Goal: Use online tool/utility: Utilize a website feature to perform a specific function

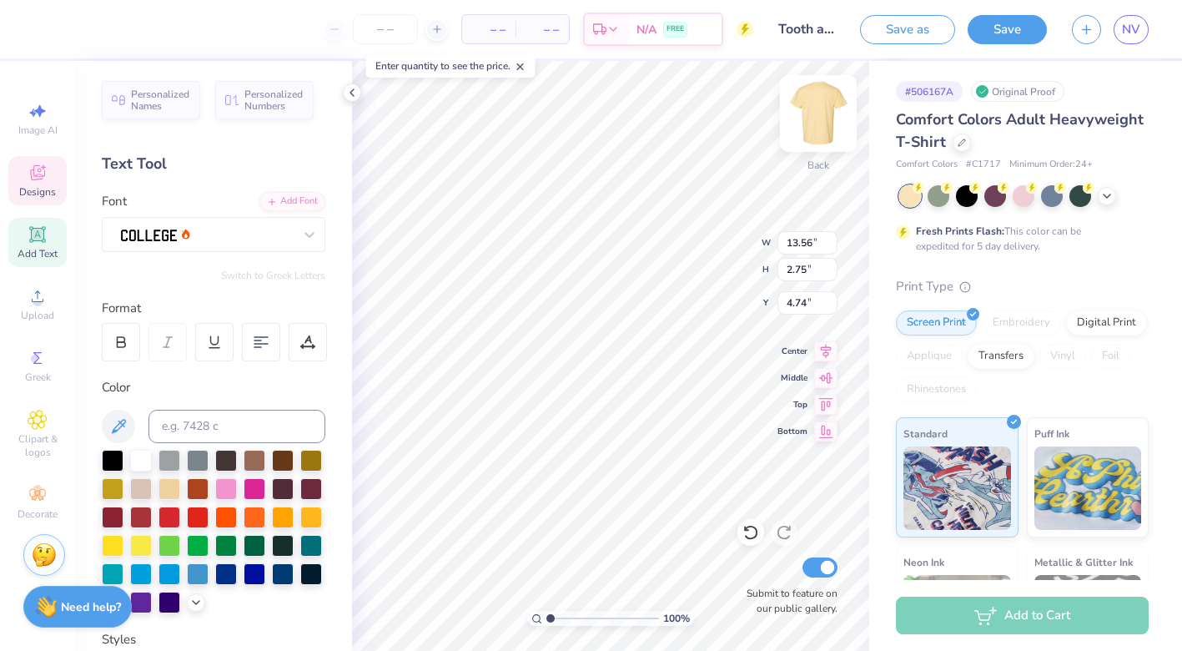
click at [820, 103] on img at bounding box center [818, 113] width 67 height 67
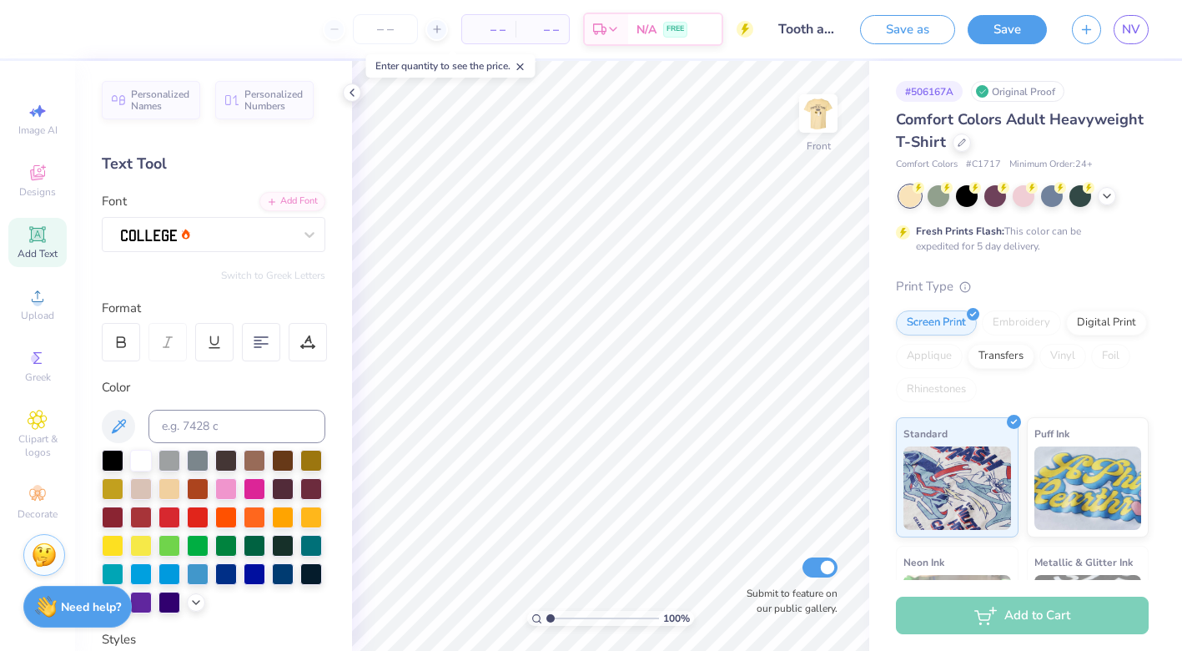
click at [36, 244] on div "Add Text" at bounding box center [37, 242] width 58 height 49
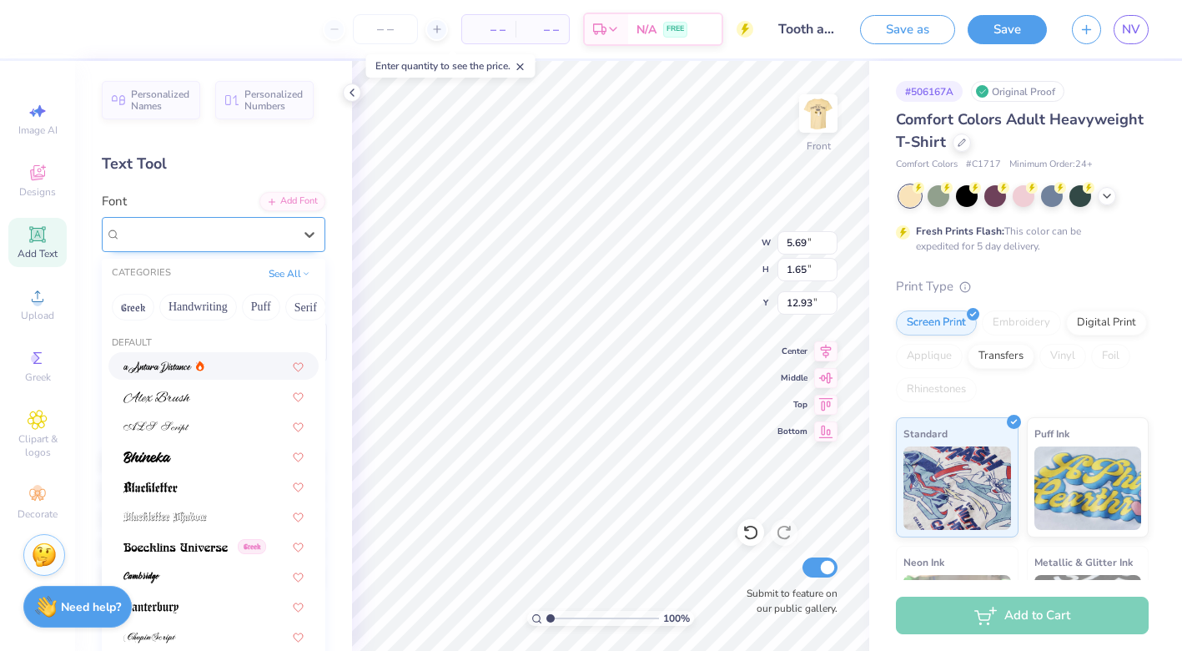
click at [199, 234] on div "Super Dream" at bounding box center [206, 234] width 175 height 26
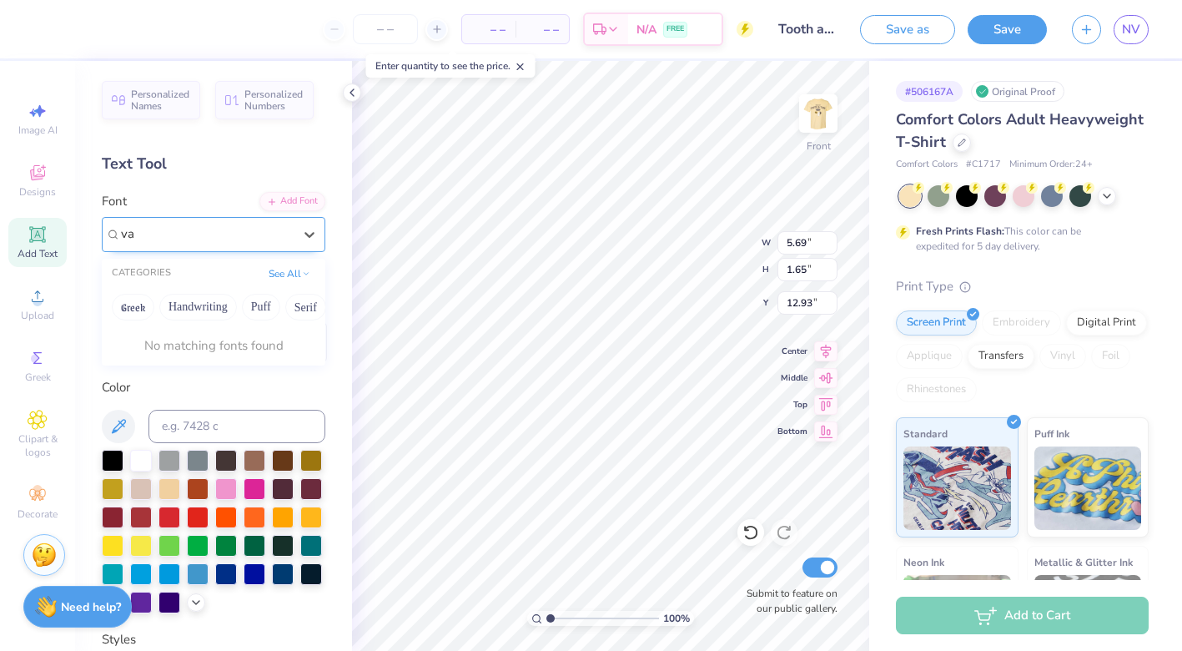
type input "v"
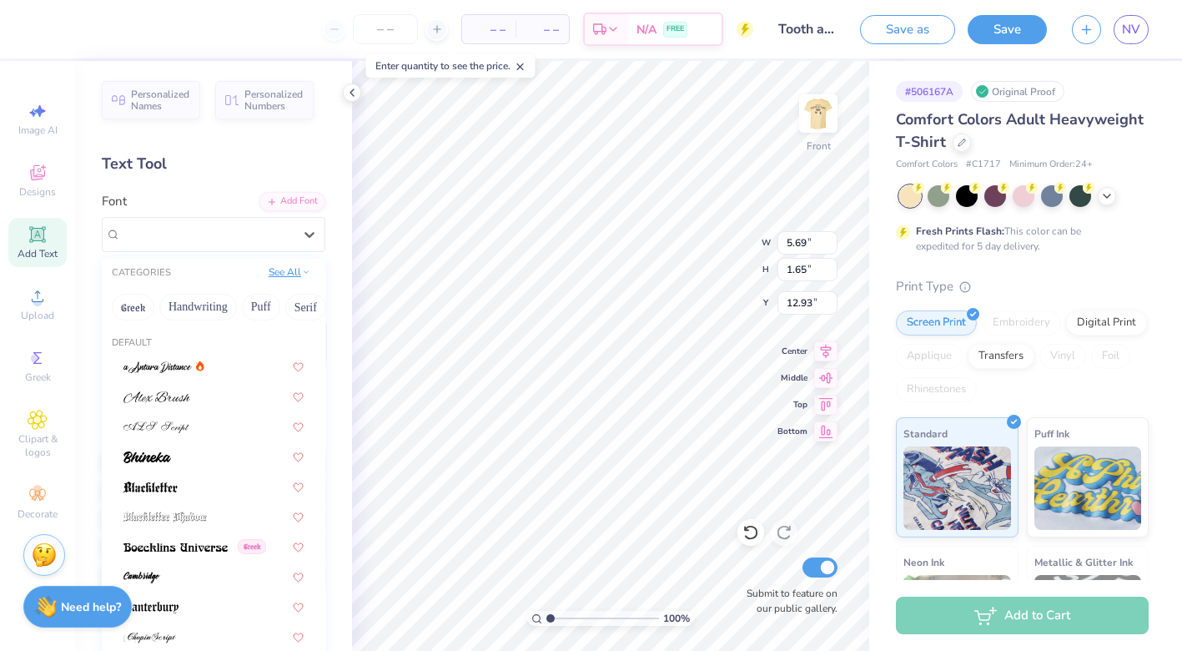
click at [274, 270] on button "See All" at bounding box center [290, 272] width 52 height 17
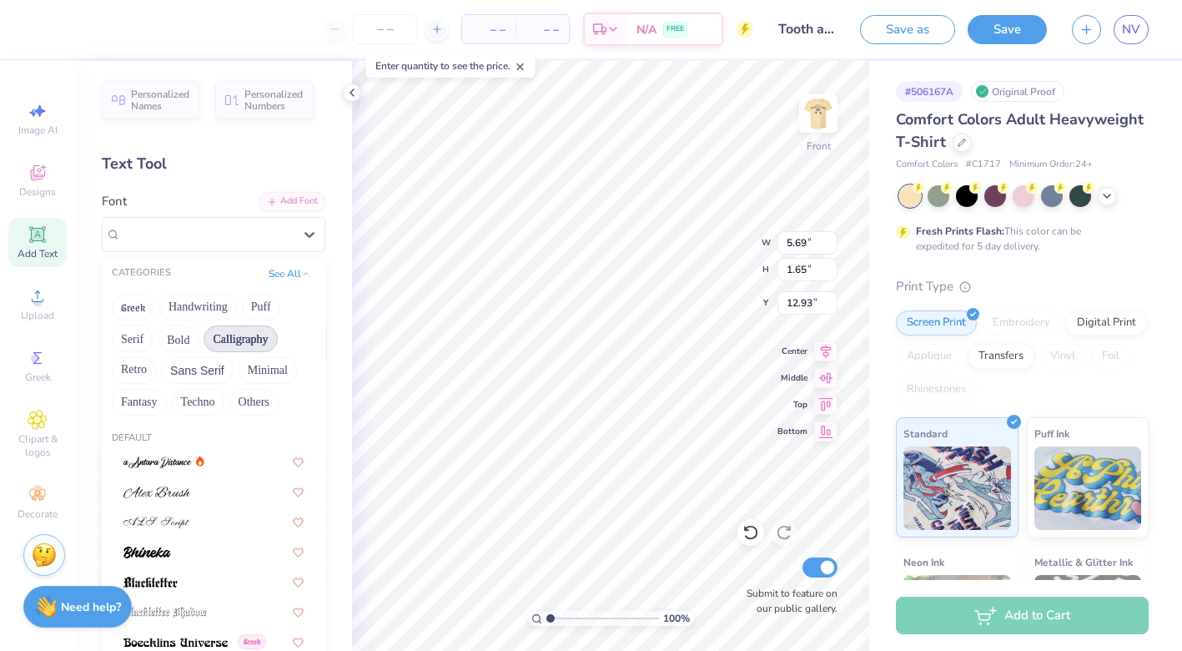
click at [252, 341] on button "Calligraphy" at bounding box center [240, 338] width 73 height 27
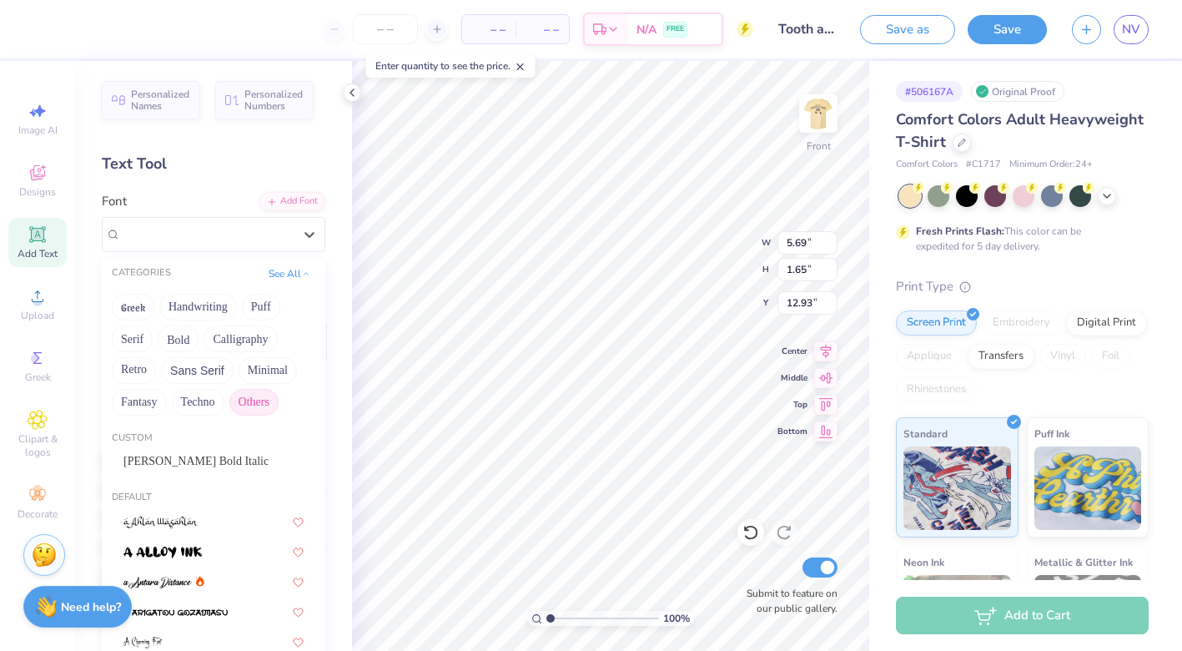
scroll to position [39, 0]
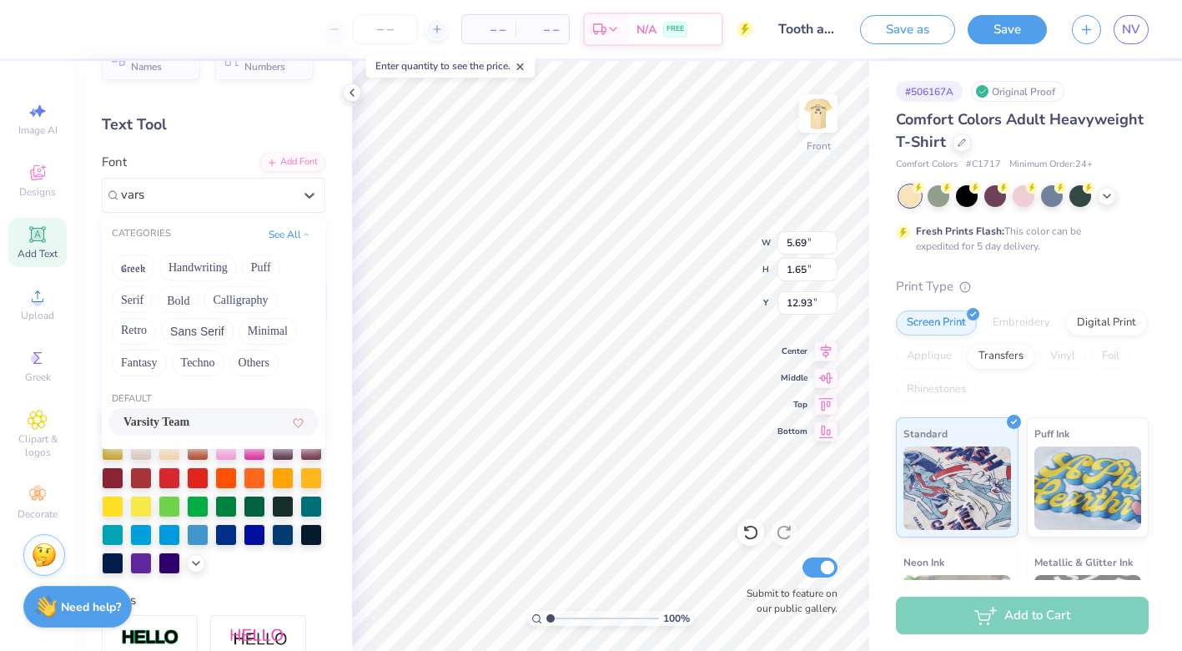
click at [215, 420] on div "Varsity Team" at bounding box center [213, 422] width 180 height 18
type input "vars"
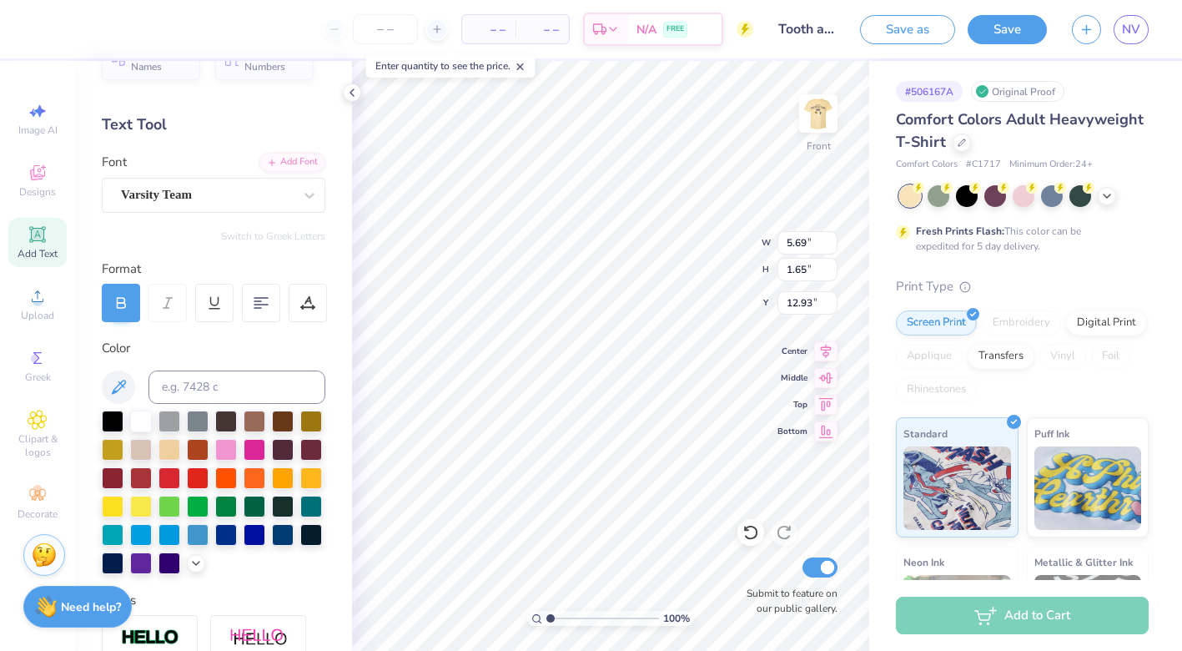
type input "5.64"
click at [223, 423] on div at bounding box center [226, 420] width 22 height 22
type textarea "29"
type input "6.70"
type input "4.81"
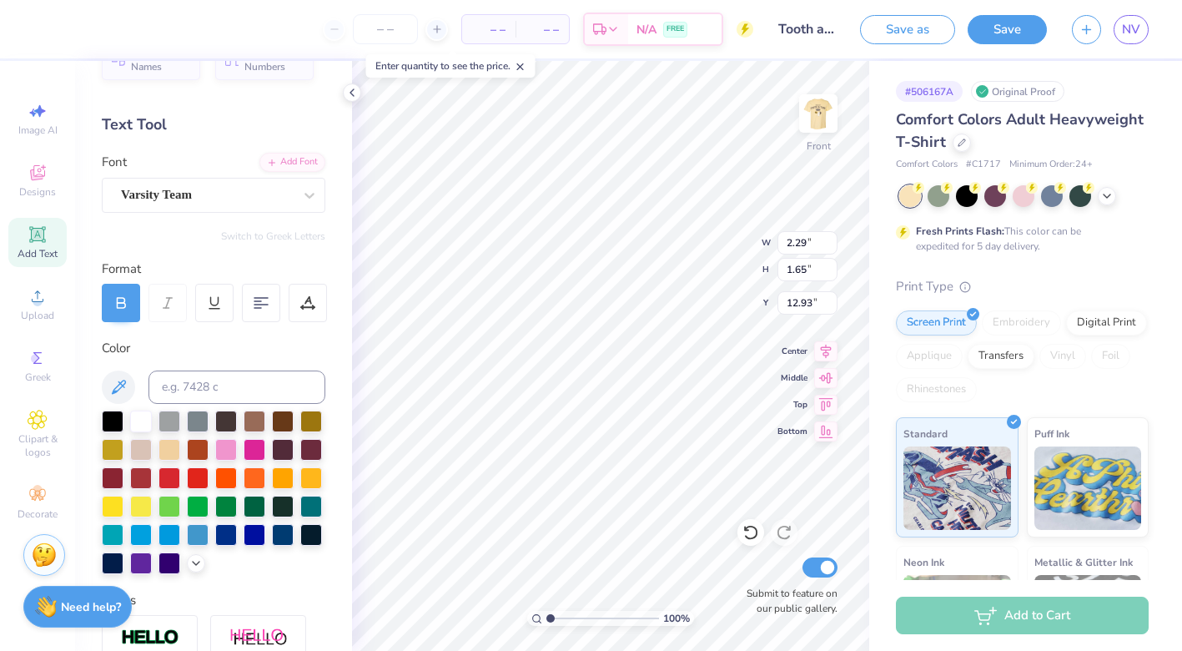
type input "9.76"
type input "10.71"
type input "7.69"
type input "6.88"
type input "11.02"
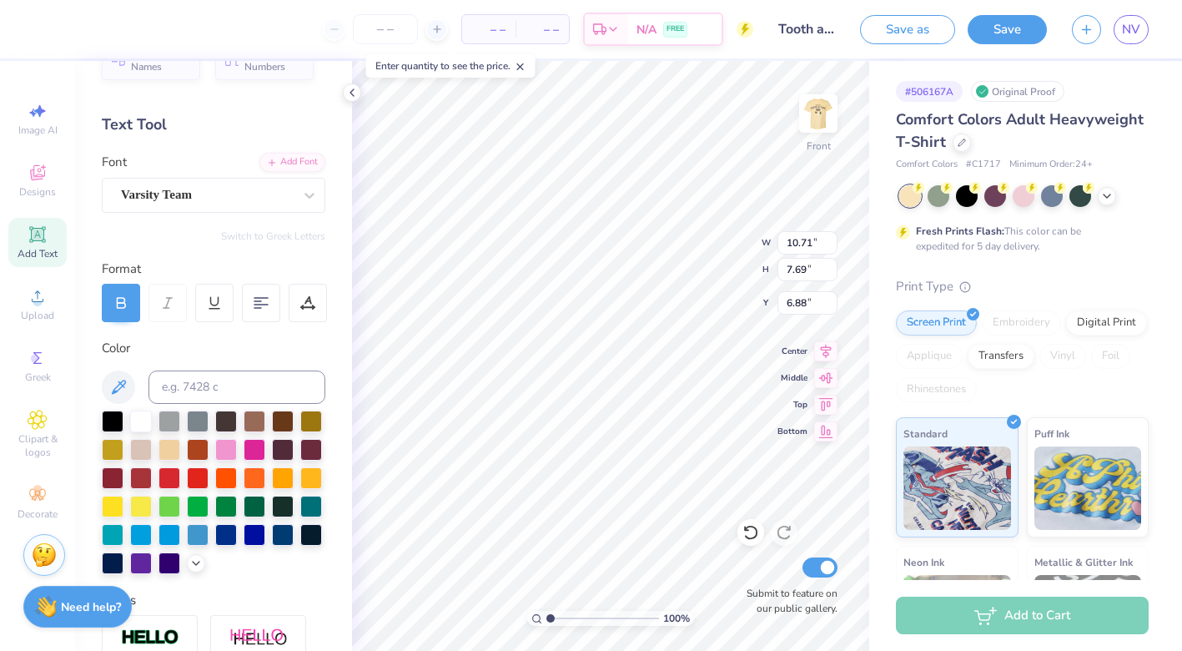
type input "7.91"
type input "6.61"
click at [820, 112] on img at bounding box center [818, 113] width 67 height 67
type input "3.96"
type input "0.95"
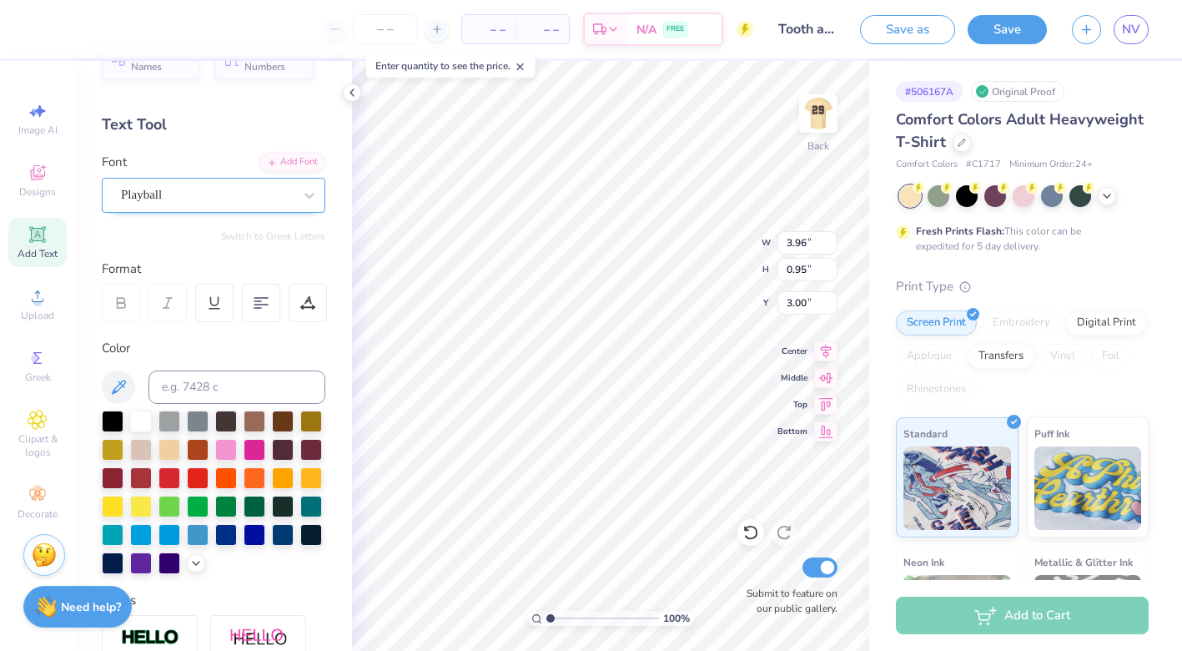
click at [201, 201] on div "Playball" at bounding box center [206, 195] width 175 height 26
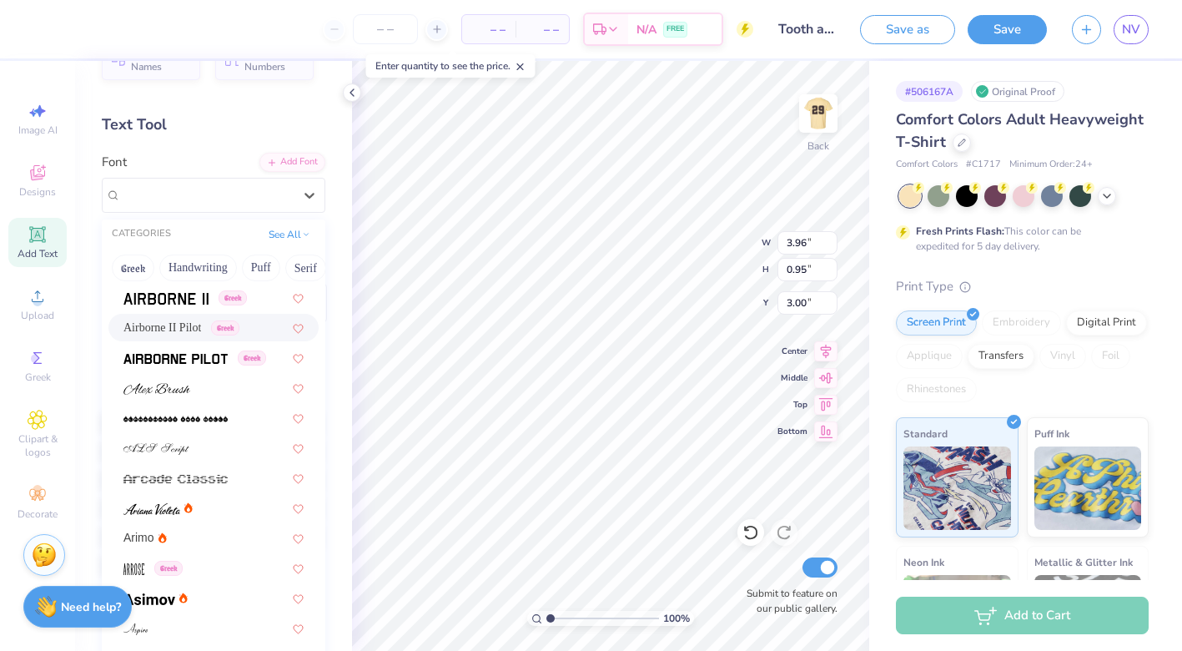
scroll to position [388, 0]
click at [215, 506] on div at bounding box center [213, 509] width 180 height 18
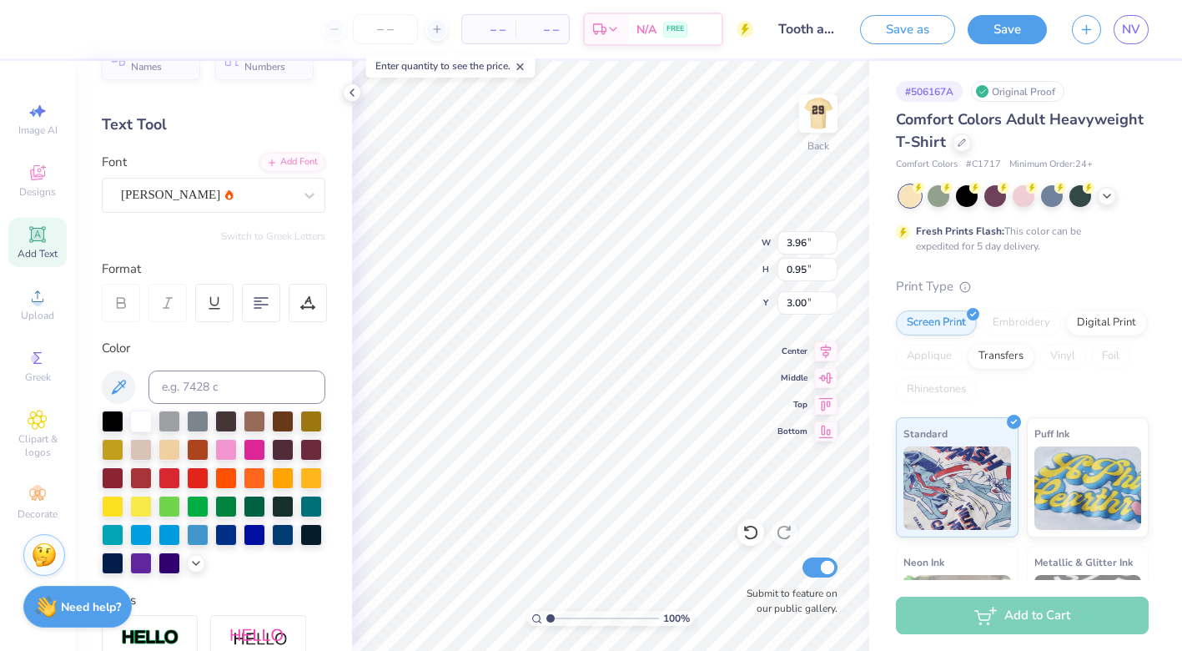
type input "2.68"
type input "0.78"
type input "3.09"
type input "3.04"
type input "0.88"
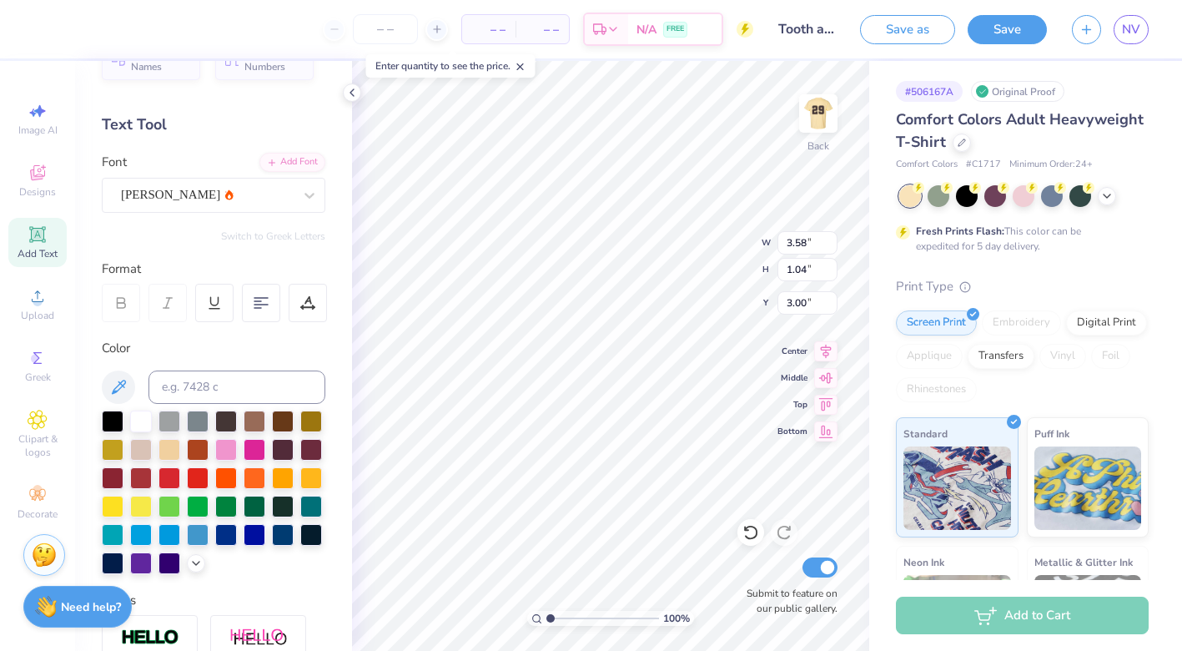
type input "3.58"
type input "1.04"
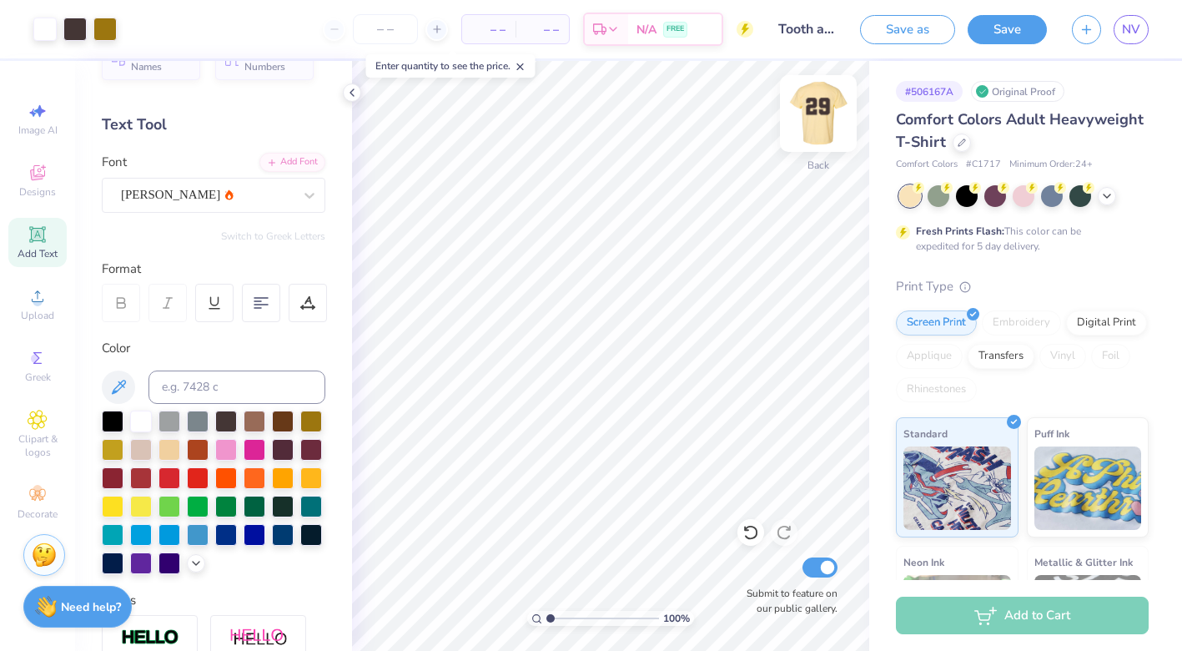
click at [817, 116] on img at bounding box center [818, 113] width 67 height 67
